Goal: Check status: Check status

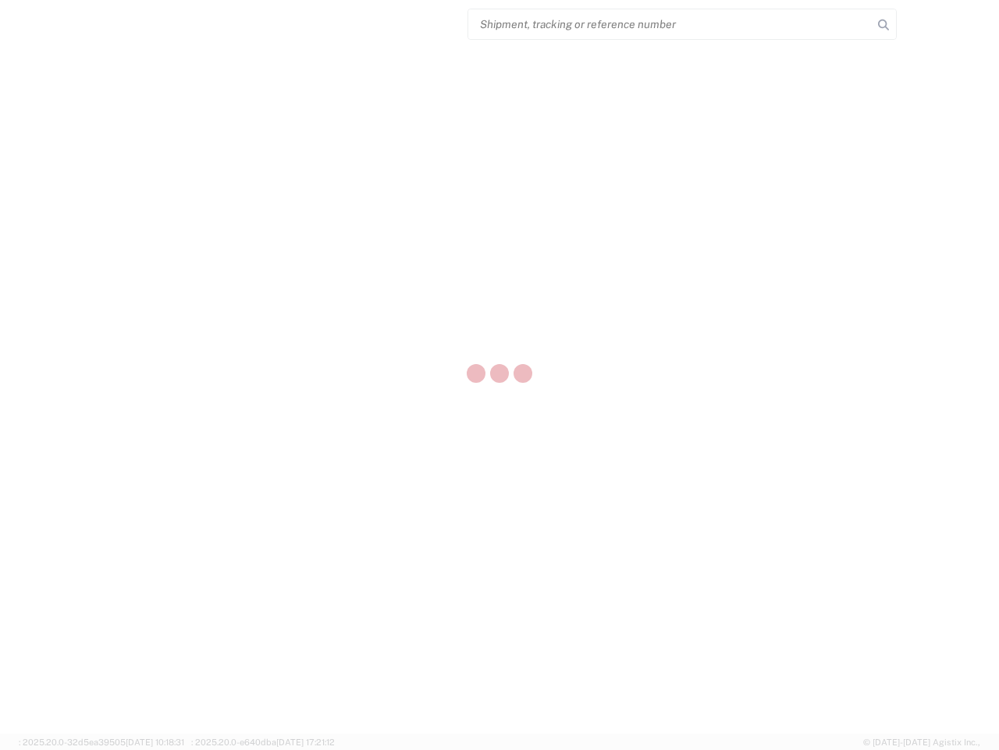
select select "US"
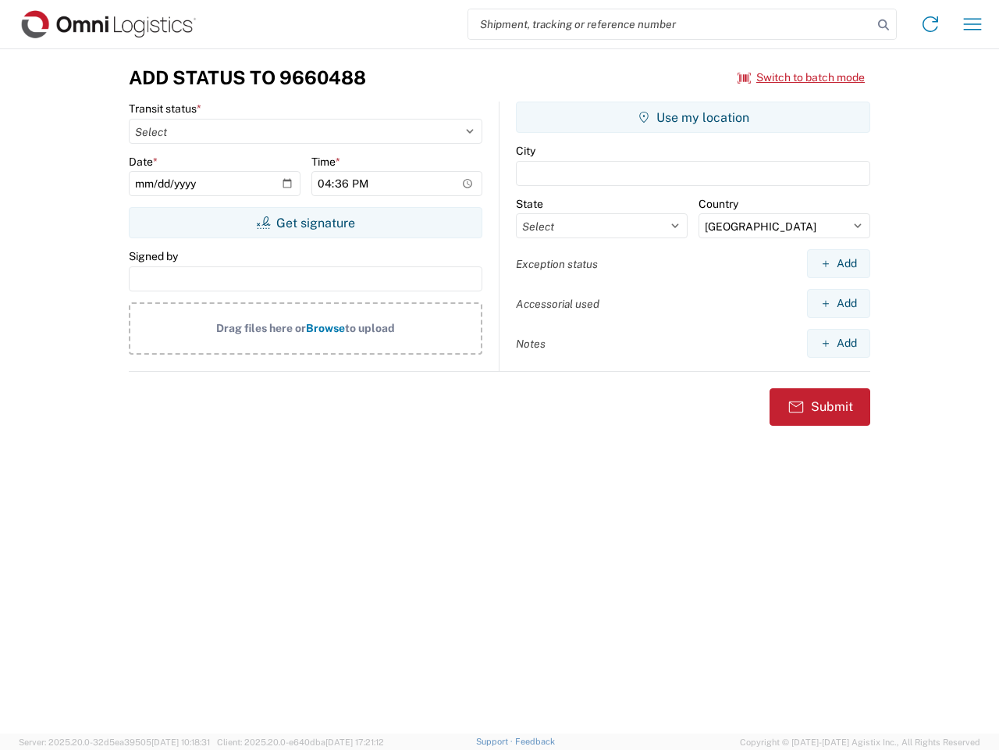
click at [671, 24] on input "search" at bounding box center [671, 24] width 404 height 30
click at [884, 25] on icon at bounding box center [884, 25] width 22 height 22
click at [931, 24] on icon at bounding box center [930, 24] width 25 height 25
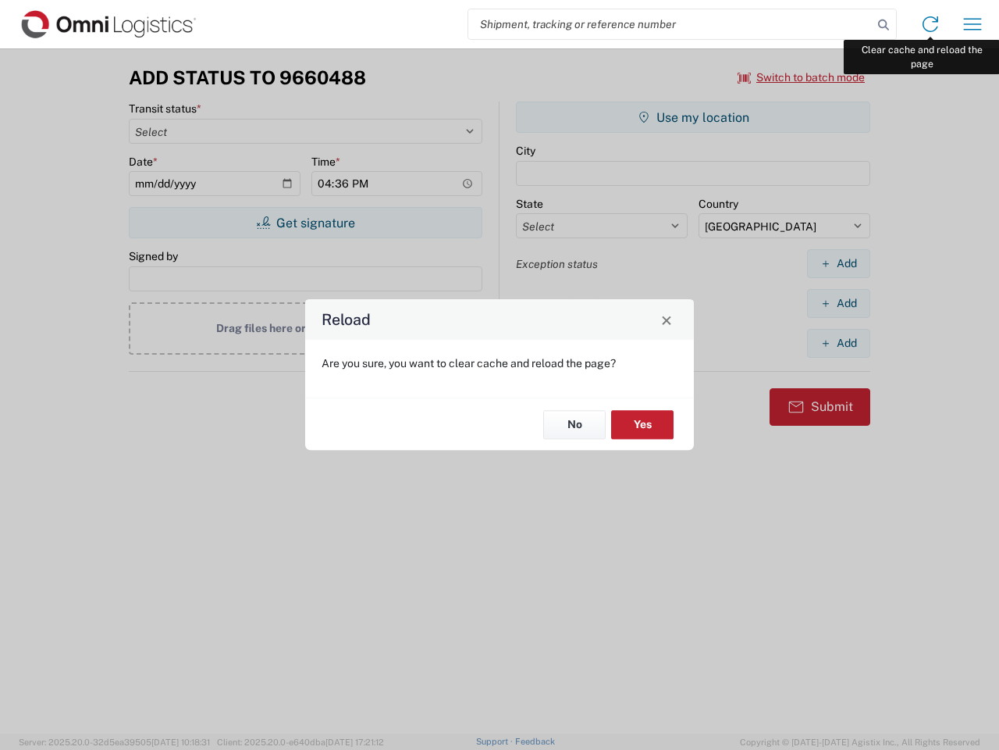
click at [973, 24] on div "Reload Are you sure, you want to clear cache and reload the page? No Yes" at bounding box center [499, 375] width 999 height 750
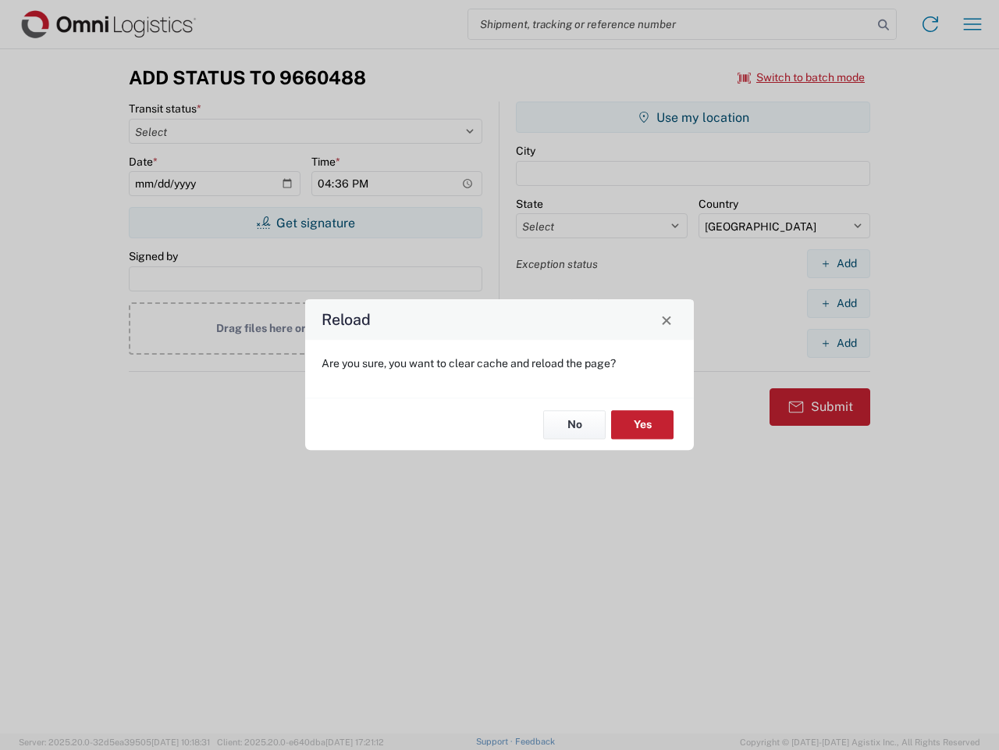
click at [802, 77] on div "Reload Are you sure, you want to clear cache and reload the page? No Yes" at bounding box center [499, 375] width 999 height 750
click at [305, 223] on div "Reload Are you sure, you want to clear cache and reload the page? No Yes" at bounding box center [499, 375] width 999 height 750
click at [693, 117] on div "Reload Are you sure, you want to clear cache and reload the page? No Yes" at bounding box center [499, 375] width 999 height 750
click at [839, 263] on div "Reload Are you sure, you want to clear cache and reload the page? No Yes" at bounding box center [499, 375] width 999 height 750
click at [839, 303] on div "Reload Are you sure, you want to clear cache and reload the page? No Yes" at bounding box center [499, 375] width 999 height 750
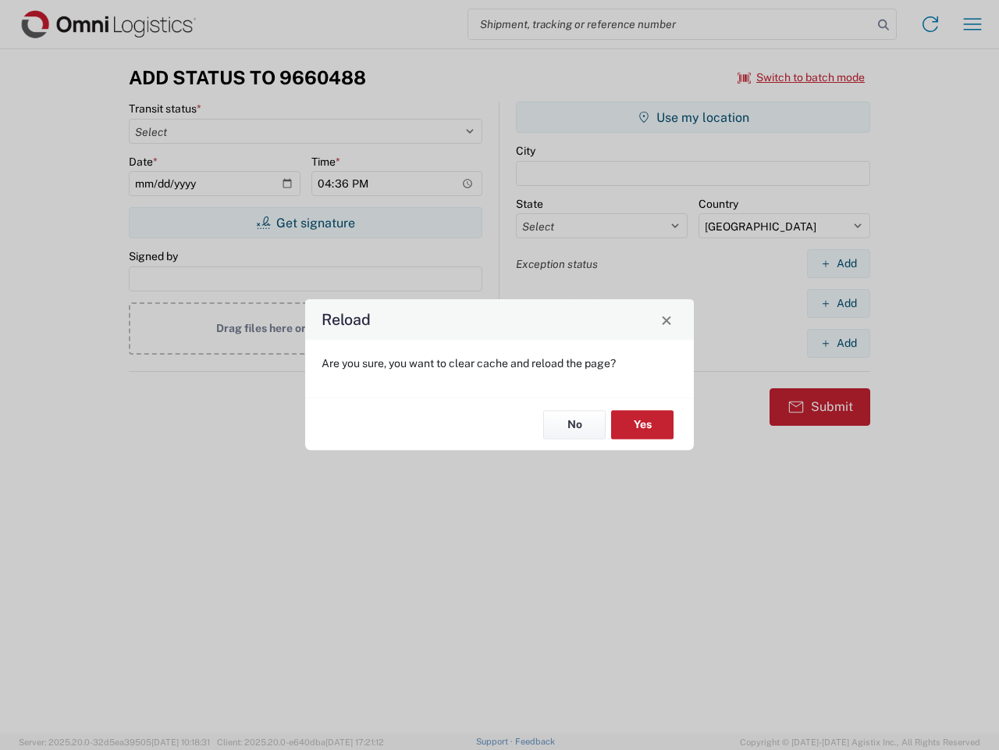
click at [839, 343] on div "Reload Are you sure, you want to clear cache and reload the page? No Yes" at bounding box center [499, 375] width 999 height 750
